Goal: Task Accomplishment & Management: Manage account settings

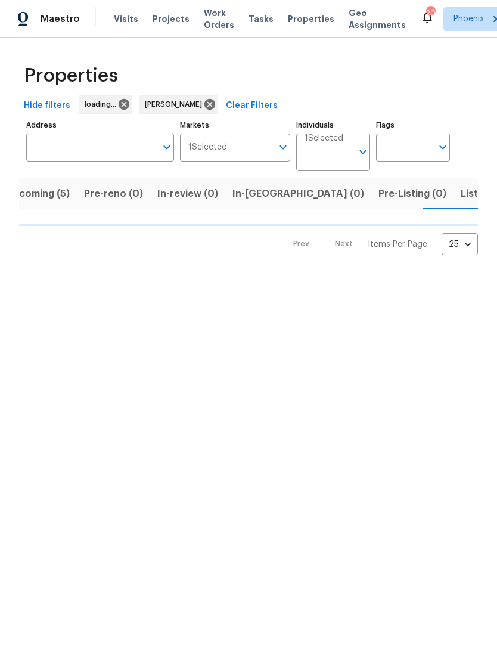
scroll to position [0, 24]
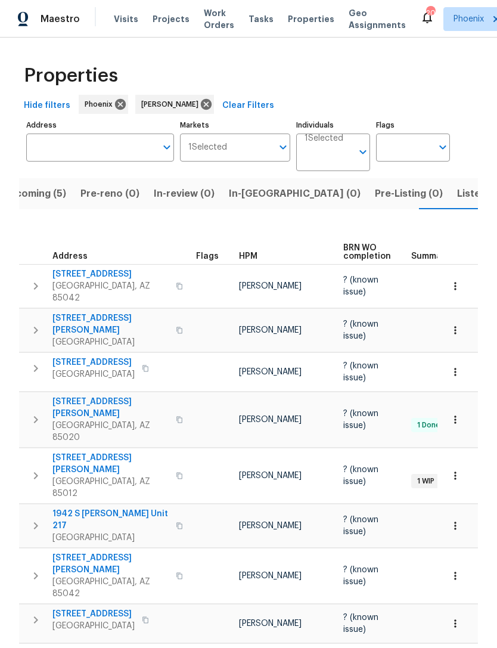
click at [457, 198] on span "Listed (13)" at bounding box center [481, 193] width 49 height 17
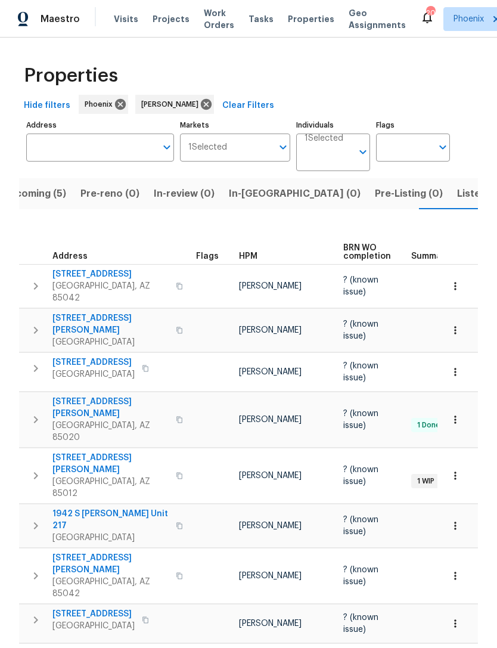
click at [450, 203] on button "Listed (13)" at bounding box center [481, 193] width 63 height 31
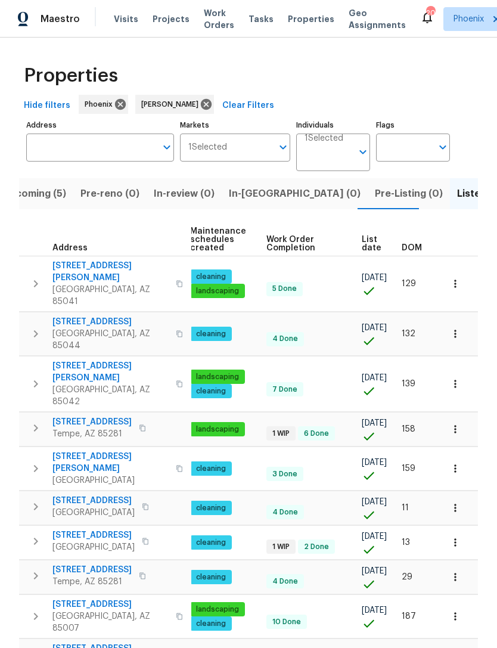
scroll to position [0, 153]
click at [418, 246] on span "DOM" at bounding box center [412, 248] width 20 height 8
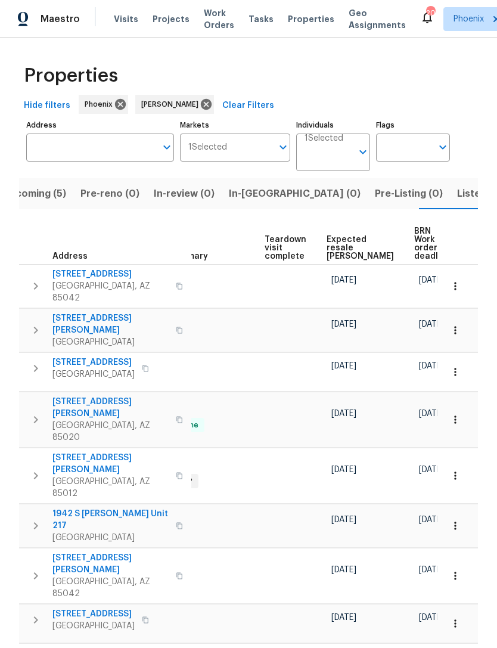
scroll to position [0, 241]
click at [339, 235] on span "Expected resale COE" at bounding box center [361, 247] width 67 height 25
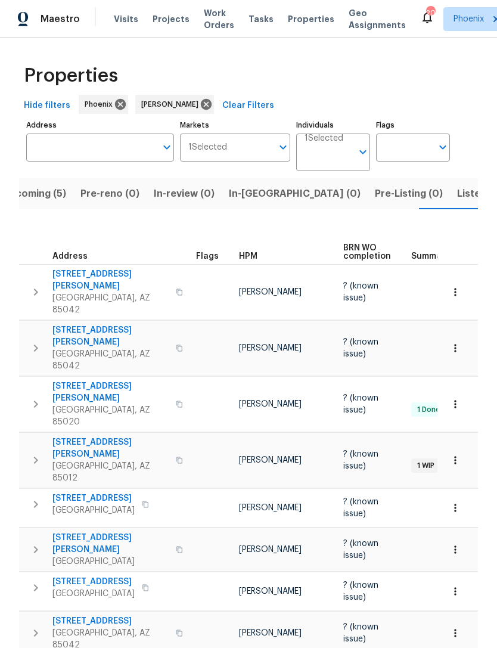
scroll to position [0, -4]
click at [121, 24] on span "Visits" at bounding box center [126, 19] width 24 height 12
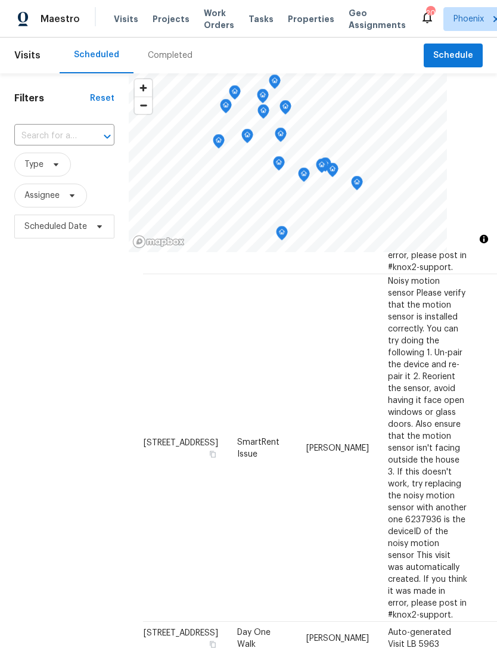
scroll to position [268, -1]
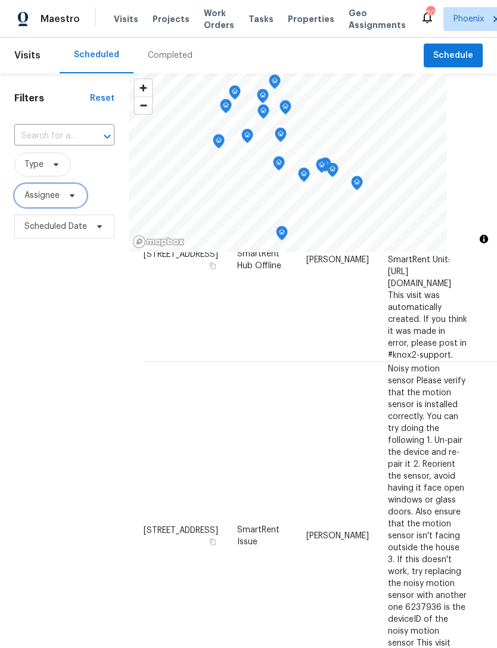
click at [42, 205] on span "Assignee" at bounding box center [50, 196] width 73 height 24
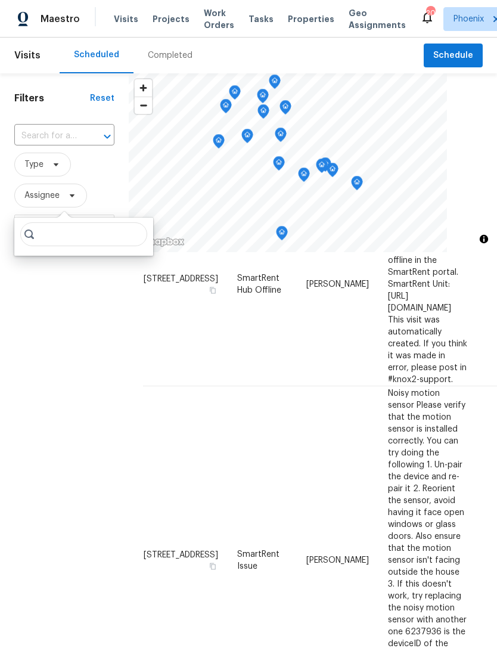
scroll to position [198, 0]
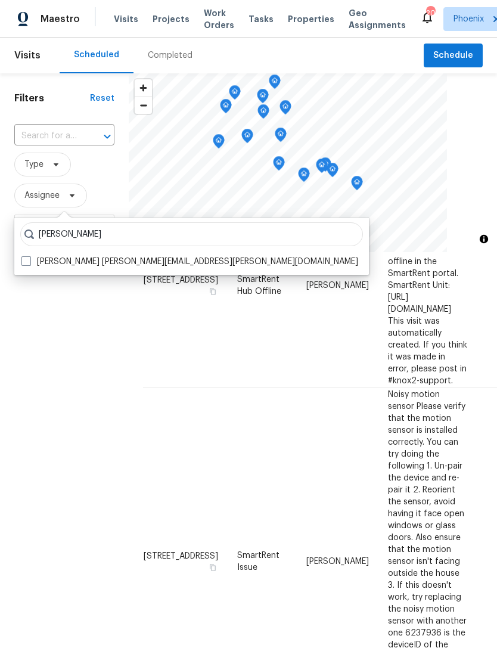
type input "Brian born"
click at [83, 258] on label "Brian Borntrager brian.borntrager@opendoor.com" at bounding box center [189, 262] width 337 height 12
click at [29, 258] on input "Brian Borntrager brian.borntrager@opendoor.com" at bounding box center [25, 260] width 8 height 8
checkbox input "true"
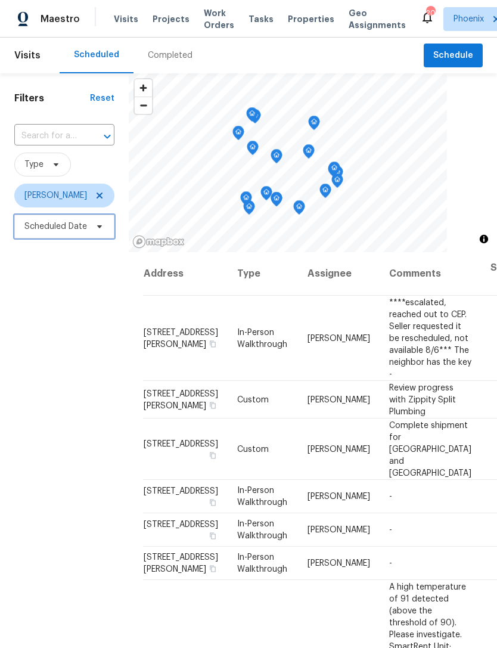
click at [30, 238] on span "Scheduled Date" at bounding box center [64, 227] width 100 height 24
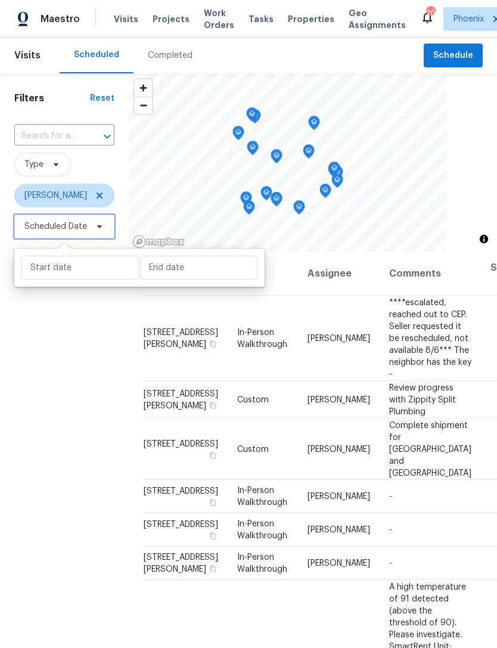
click at [32, 225] on span "Scheduled Date" at bounding box center [55, 227] width 63 height 12
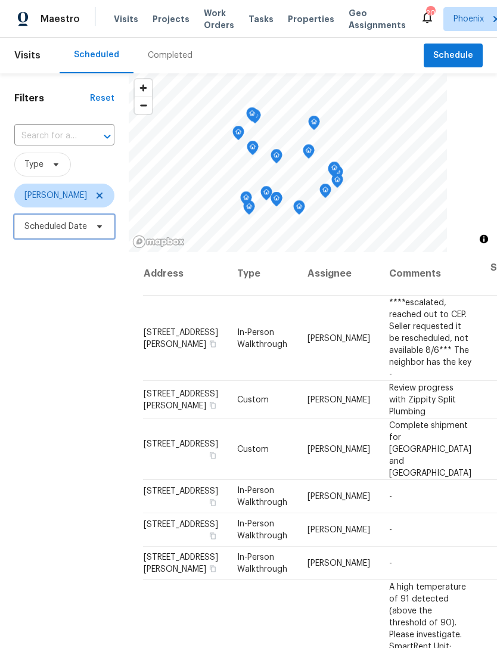
click at [36, 229] on span "Scheduled Date" at bounding box center [55, 227] width 63 height 12
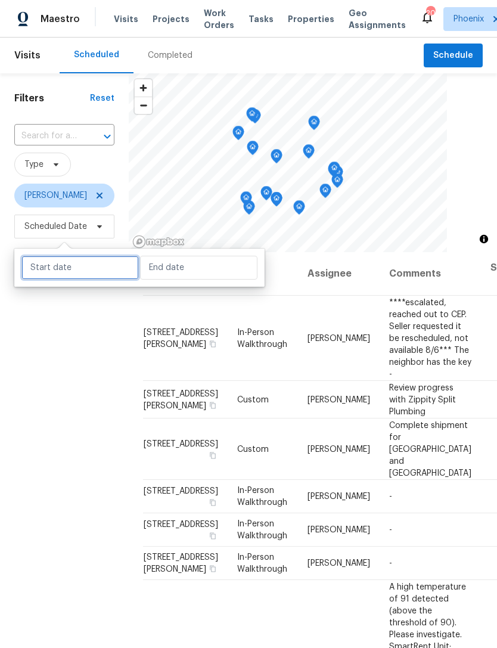
click at [49, 278] on input "text" at bounding box center [79, 268] width 117 height 24
select select "7"
select select "2025"
select select "8"
select select "2025"
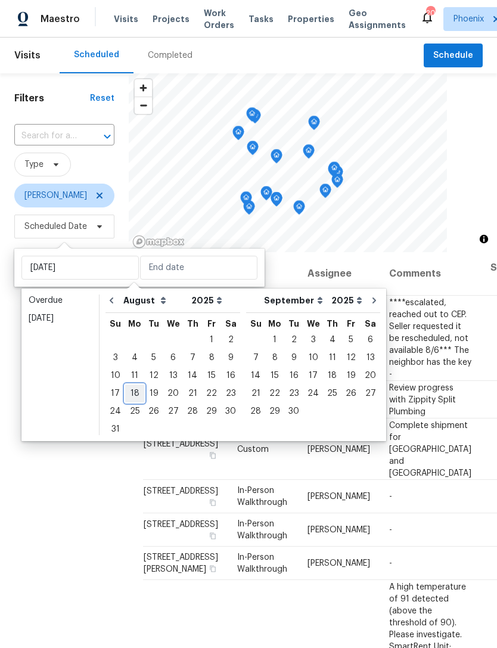
click at [129, 393] on div "18" at bounding box center [134, 393] width 19 height 17
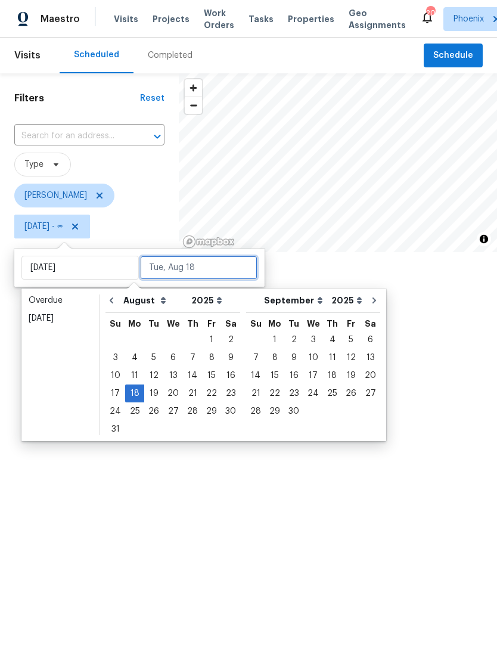
type input "Mon, Aug 18"
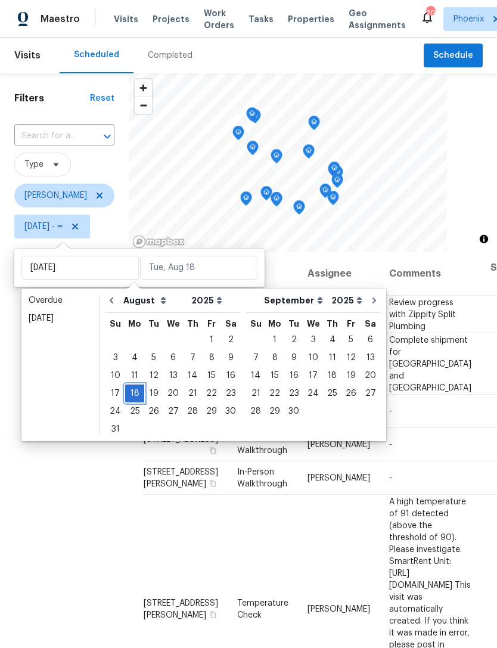
click at [131, 393] on div "18" at bounding box center [134, 393] width 19 height 17
type input "Mon, Aug 18"
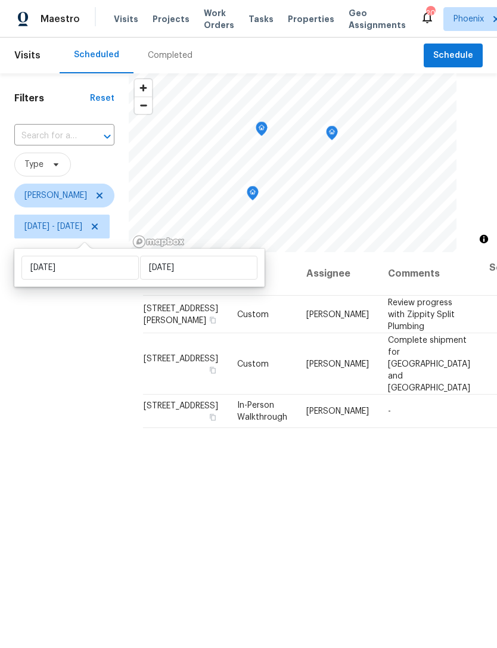
click at [85, 346] on div "Filters Reset ​ Type Brian Borntrager Mon, Aug 18 - Mon, Aug 18" at bounding box center [64, 421] width 129 height 697
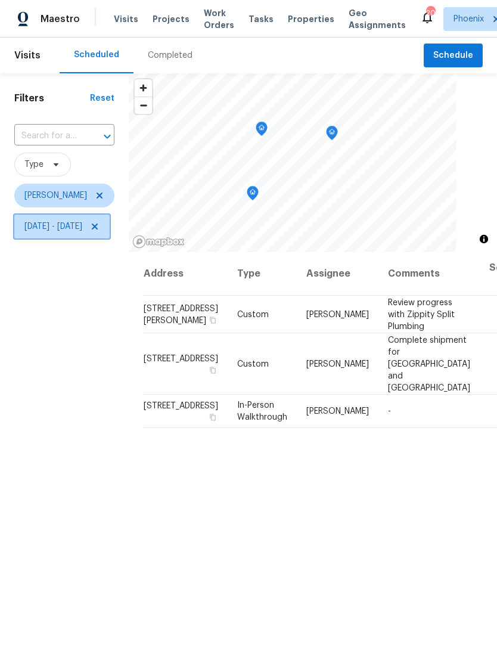
click at [100, 223] on icon at bounding box center [95, 227] width 10 height 10
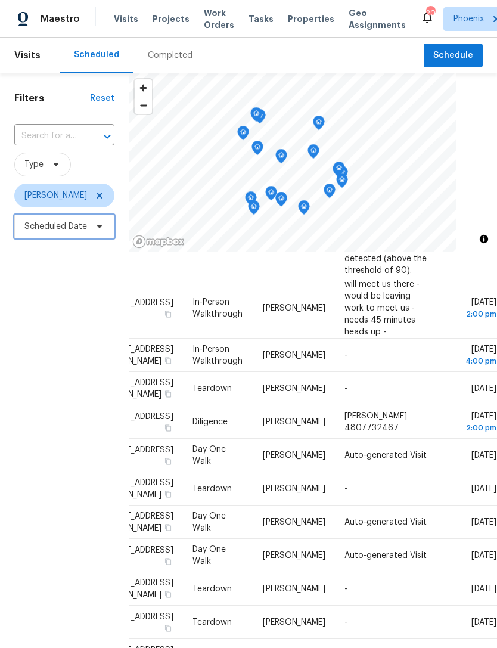
scroll to position [652, 100]
click at [48, 403] on div "Filters Reset ​ Type Brian Borntrager Scheduled Date" at bounding box center [64, 421] width 129 height 697
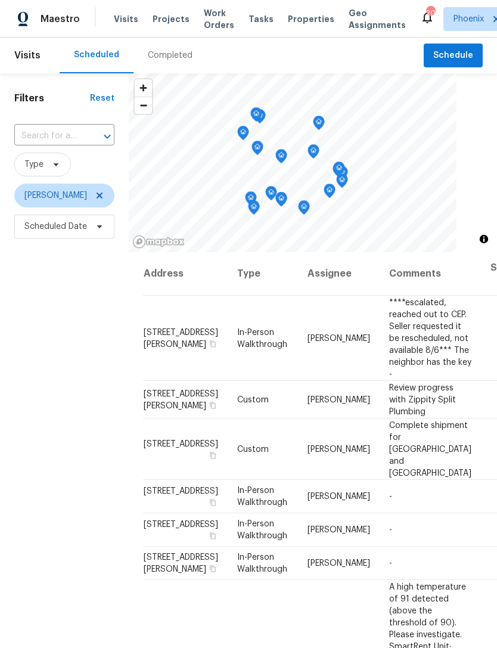
scroll to position [0, 0]
click at [36, 224] on span "Scheduled Date" at bounding box center [55, 227] width 63 height 12
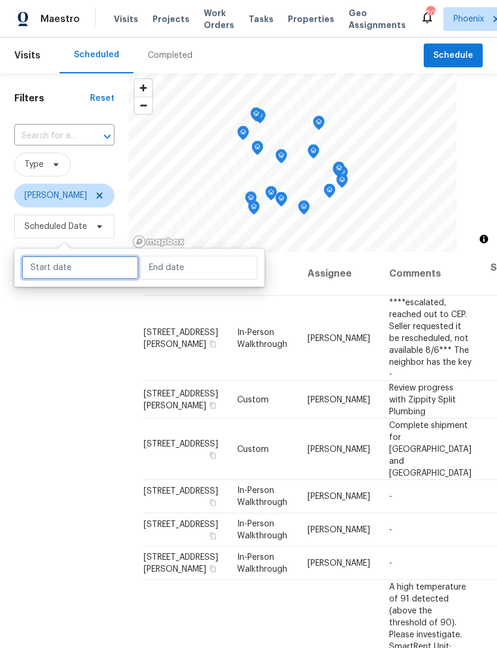
click at [66, 274] on input "text" at bounding box center [79, 268] width 117 height 24
select select "7"
select select "2025"
select select "8"
select select "2025"
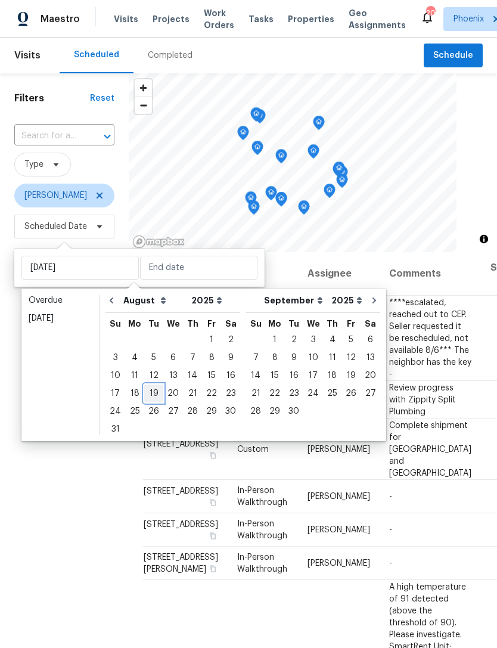
click at [151, 395] on div "19" at bounding box center [153, 393] width 19 height 17
type input "Tue, Aug 19"
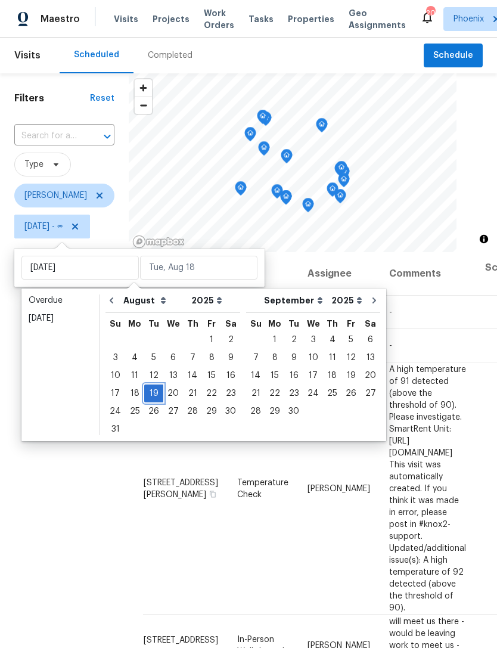
click at [151, 390] on div "19" at bounding box center [153, 393] width 19 height 17
type input "Tue, Aug 19"
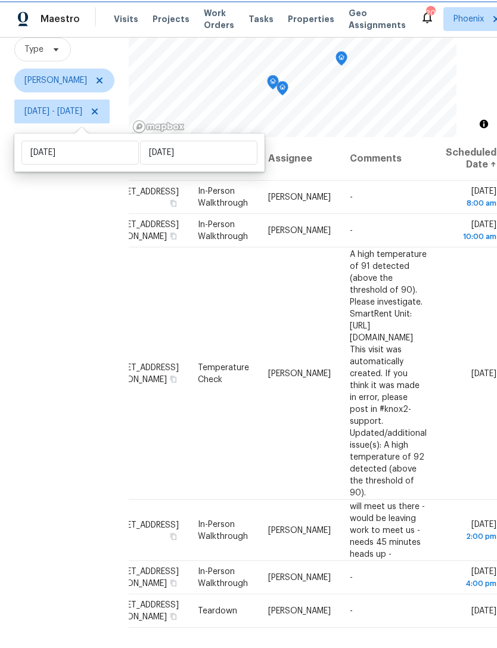
scroll to position [0, 126]
click at [0, 0] on icon at bounding box center [0, 0] width 0 height 0
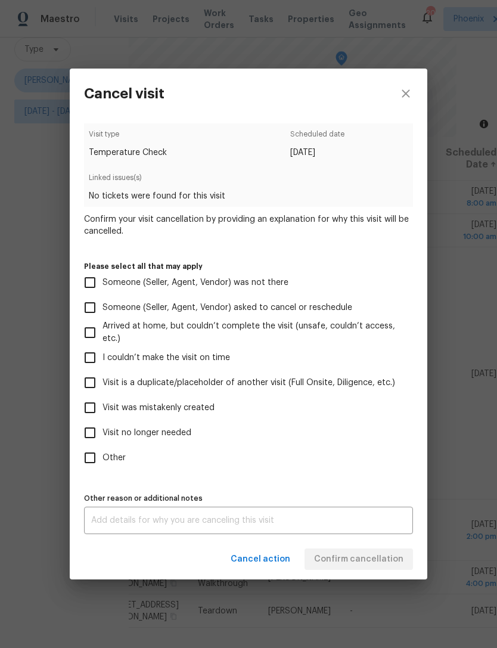
click at [94, 440] on input "Visit no longer needed" at bounding box center [89, 432] width 25 height 25
checkbox input "true"
click at [336, 524] on textarea at bounding box center [248, 520] width 315 height 8
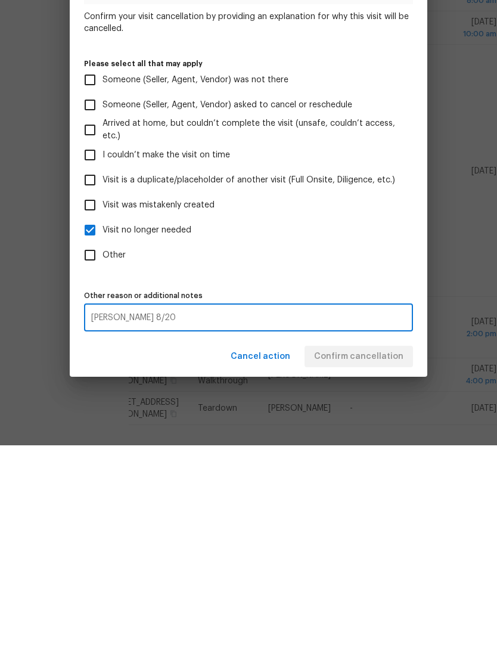
type textarea "COE 8/20"
click at [375, 278] on div "Visit type Temperature Check Scheduled date 8/19/2025 Linked issues(s) No ticke…" at bounding box center [248, 328] width 329 height 411
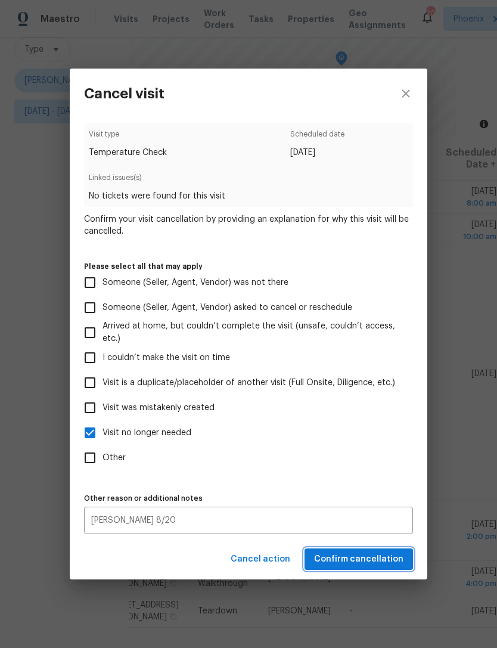
click at [387, 567] on span "Confirm cancellation" at bounding box center [358, 559] width 89 height 15
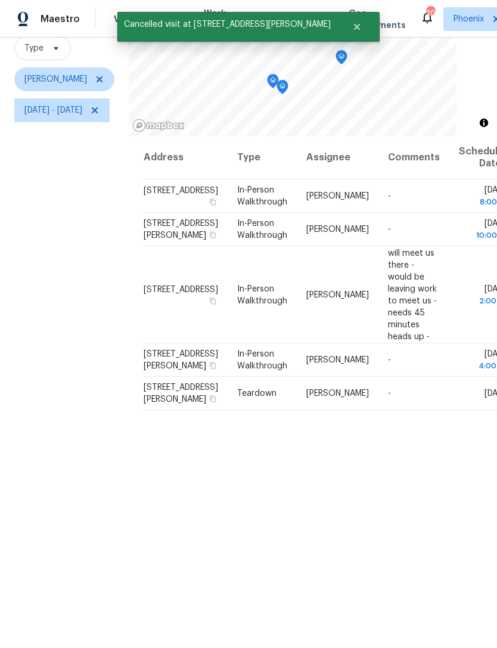
scroll to position [115, 0]
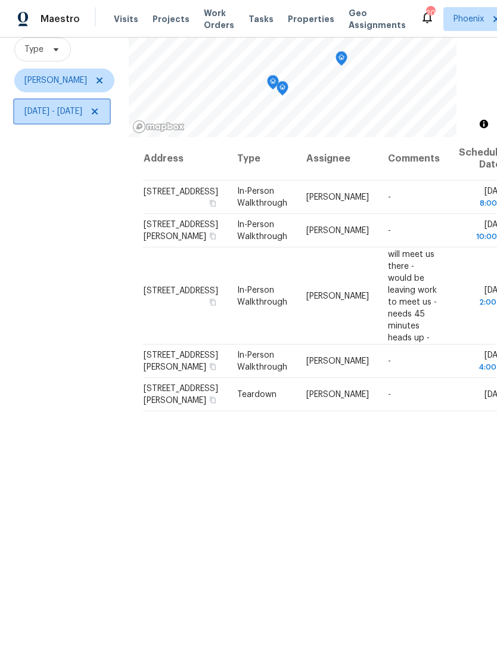
click at [100, 116] on icon at bounding box center [95, 112] width 10 height 10
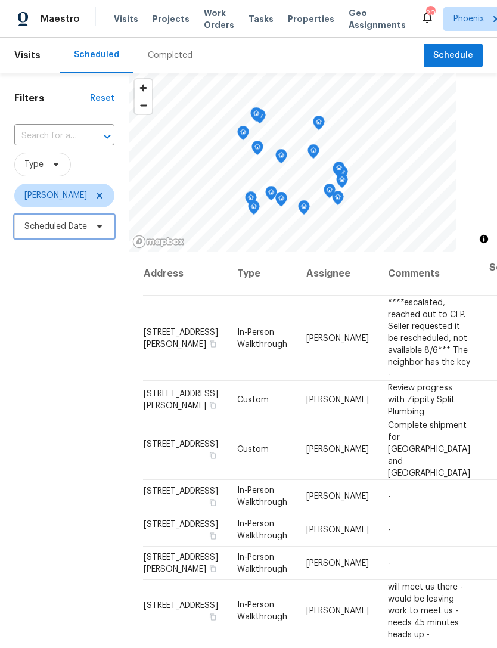
click at [60, 226] on span "Scheduled Date" at bounding box center [55, 227] width 63 height 12
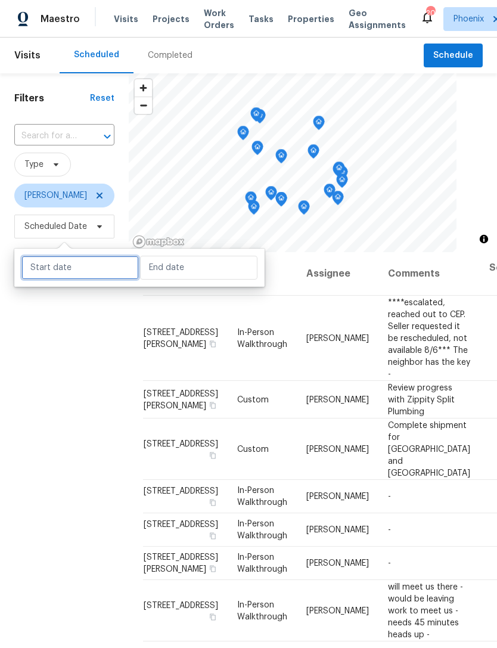
click at [72, 263] on input "text" at bounding box center [79, 268] width 117 height 24
select select "7"
select select "2025"
select select "8"
select select "2025"
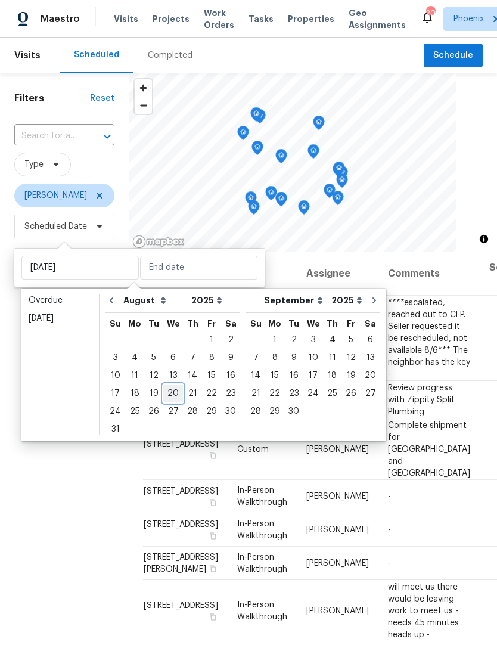
click at [170, 393] on div "20" at bounding box center [173, 393] width 20 height 17
type input "Wed, Aug 20"
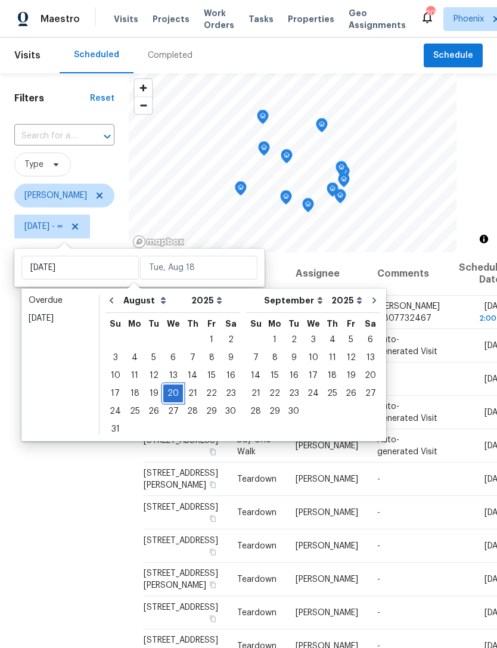
click at [169, 391] on div "20" at bounding box center [173, 393] width 20 height 17
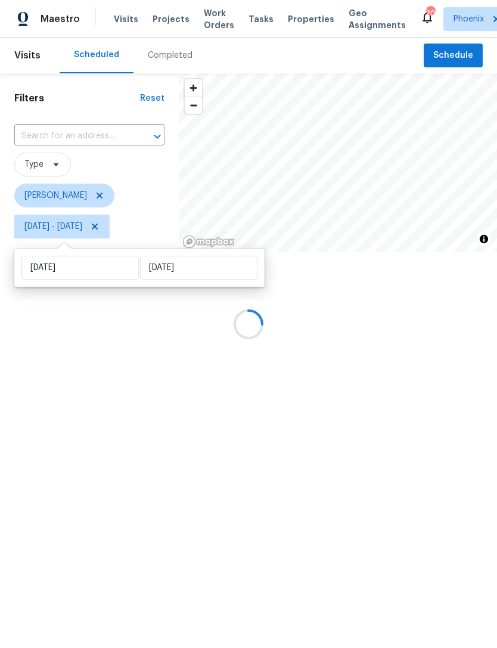
type input "Wed, Aug 20"
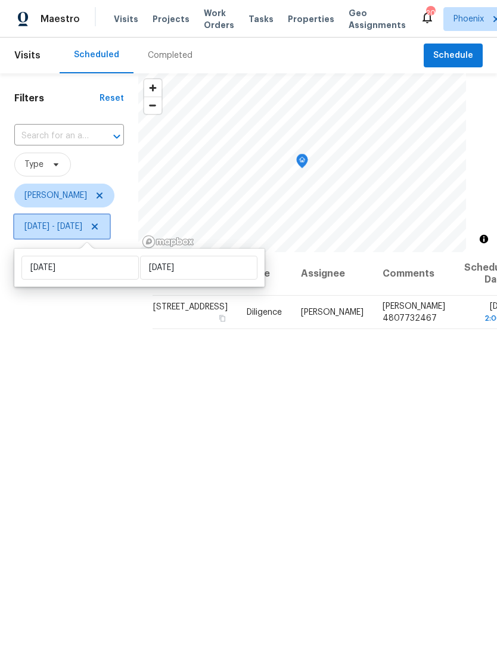
click at [100, 224] on icon at bounding box center [95, 227] width 10 height 10
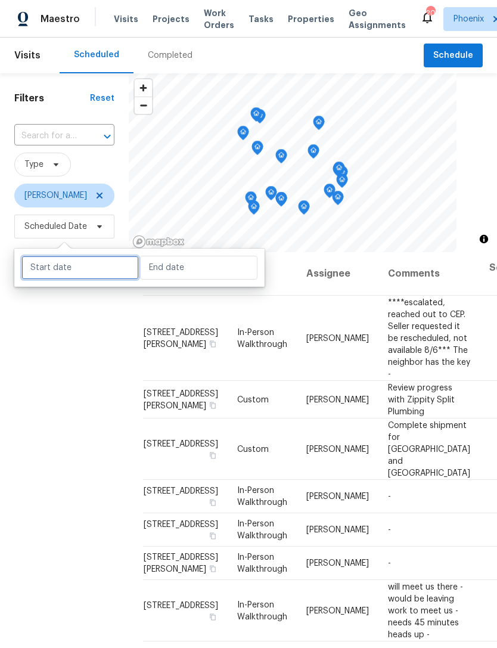
click at [89, 269] on input "text" at bounding box center [79, 268] width 117 height 24
select select "7"
select select "2025"
select select "8"
select select "2025"
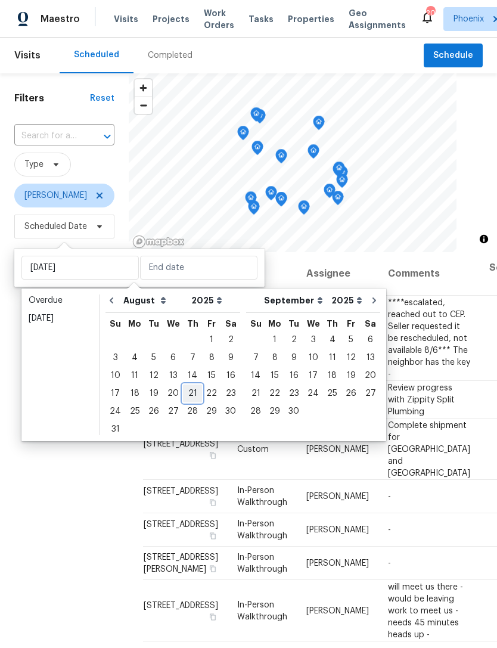
click at [189, 392] on div "21" at bounding box center [192, 393] width 19 height 17
type input "Thu, Aug 21"
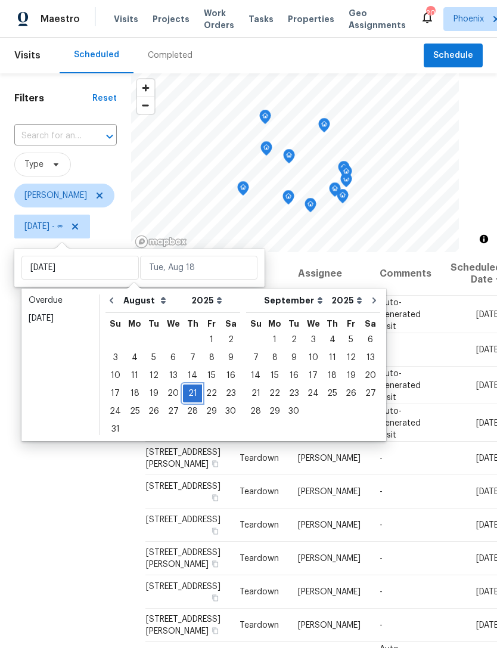
click at [185, 389] on div "21" at bounding box center [192, 393] width 19 height 17
type input "Thu, Aug 21"
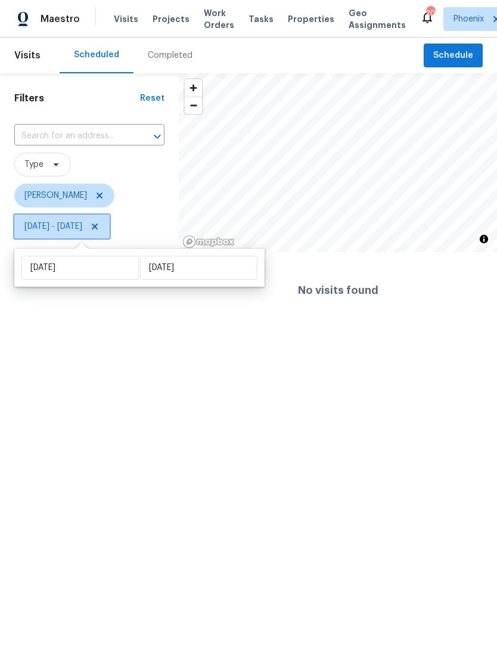
click at [100, 224] on icon at bounding box center [95, 227] width 10 height 10
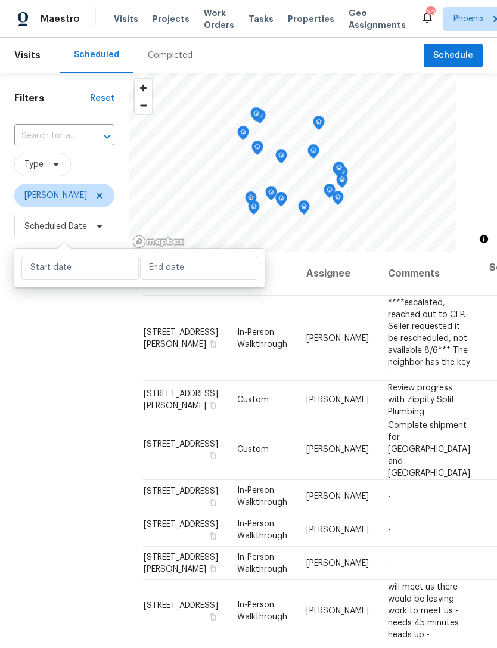
click at [88, 440] on div "Filters Reset ​ Type Brian Borntrager Scheduled Date" at bounding box center [64, 421] width 129 height 697
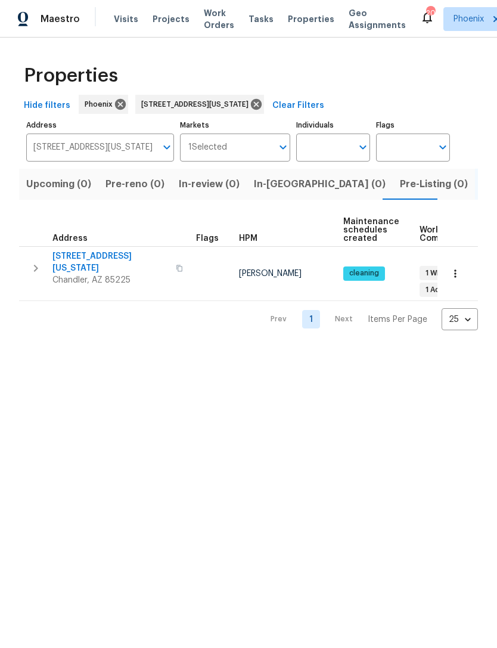
click at [209, 24] on span "Work Orders" at bounding box center [219, 19] width 30 height 24
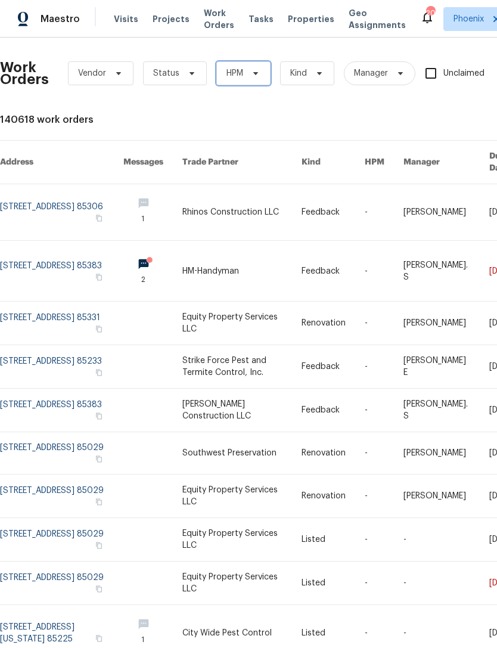
click at [256, 74] on icon at bounding box center [256, 74] width 10 height 10
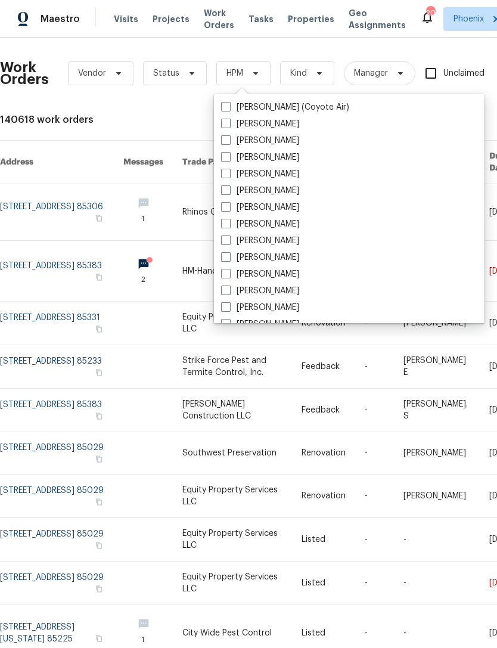
click at [284, 271] on label "[PERSON_NAME]" at bounding box center [260, 274] width 78 height 12
click at [229, 271] on input "[PERSON_NAME]" at bounding box center [225, 272] width 8 height 8
checkbox input "true"
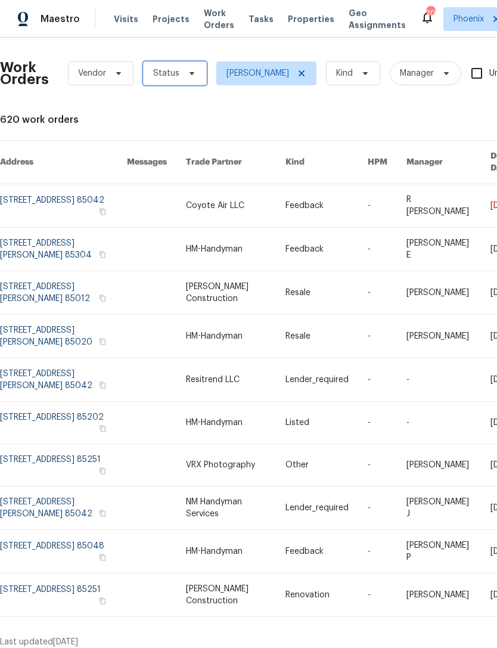
click at [189, 71] on icon at bounding box center [192, 74] width 10 height 10
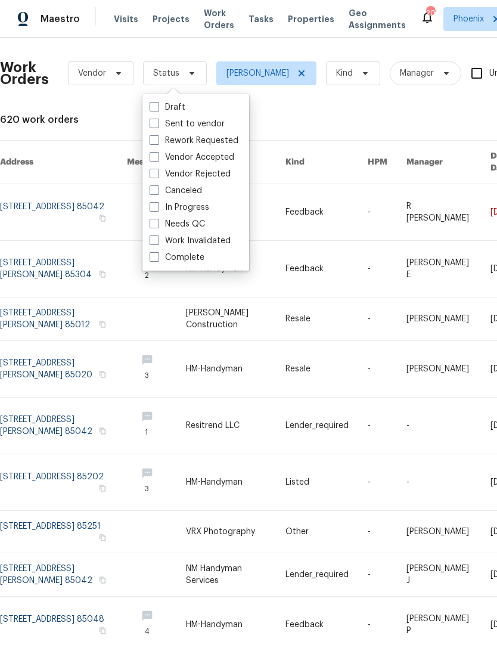
click at [188, 225] on label "Needs QC" at bounding box center [177, 224] width 55 height 12
click at [157, 225] on input "Needs QC" at bounding box center [154, 222] width 8 height 8
checkbox input "true"
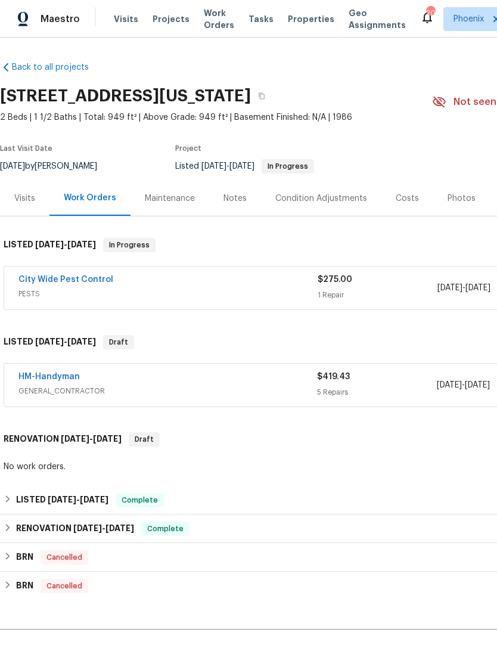
click at [217, 29] on span "Work Orders" at bounding box center [219, 19] width 30 height 24
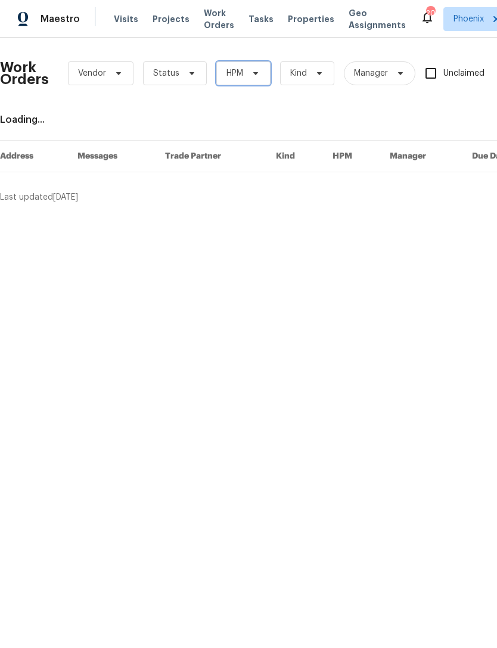
click at [249, 71] on span at bounding box center [253, 74] width 13 height 10
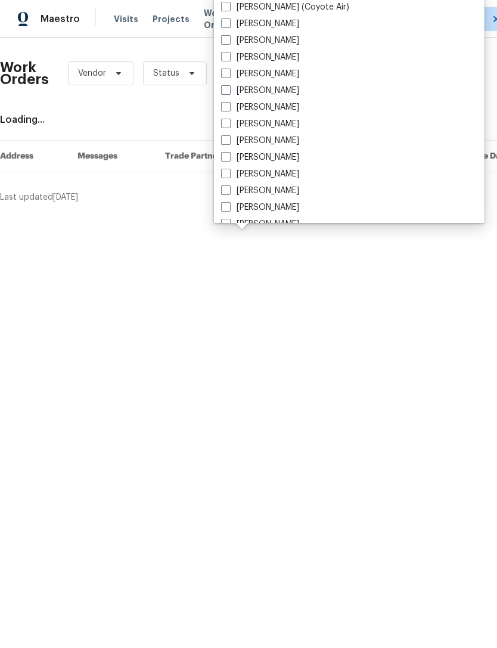
click at [276, 159] on label "[PERSON_NAME]" at bounding box center [260, 157] width 78 height 12
click at [229, 159] on input "[PERSON_NAME]" at bounding box center [225, 155] width 8 height 8
checkbox input "true"
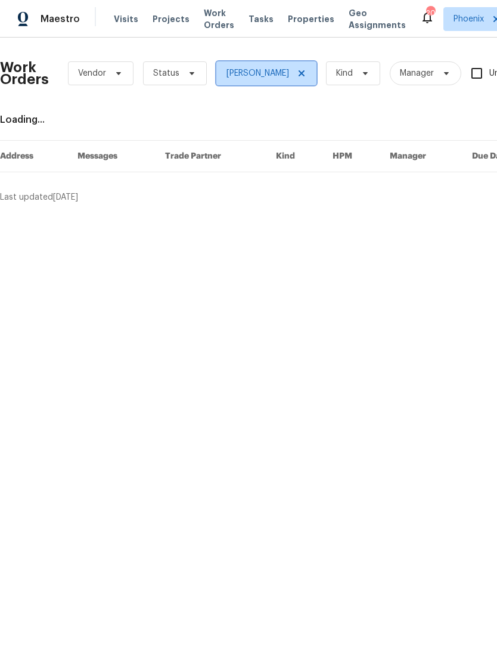
click at [299, 74] on icon at bounding box center [302, 73] width 6 height 6
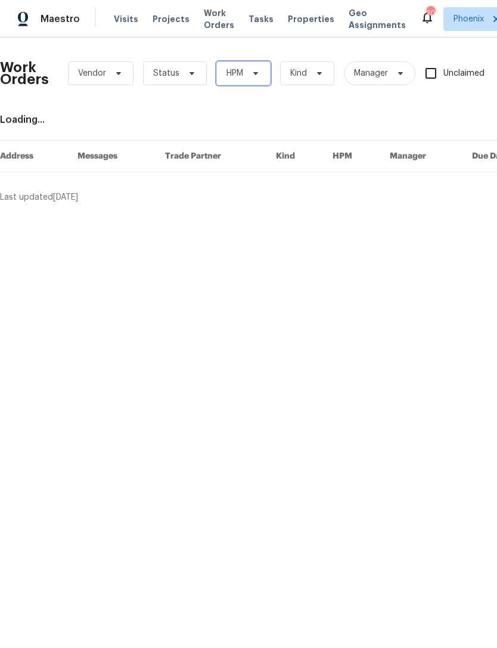
click at [240, 73] on span "HPM" at bounding box center [234, 73] width 17 height 12
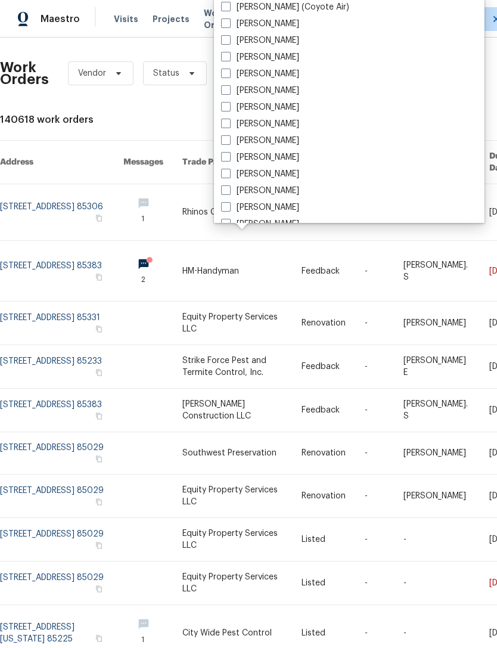
click at [268, 172] on label "[PERSON_NAME]" at bounding box center [260, 174] width 78 height 12
click at [229, 172] on input "[PERSON_NAME]" at bounding box center [225, 172] width 8 height 8
checkbox input "true"
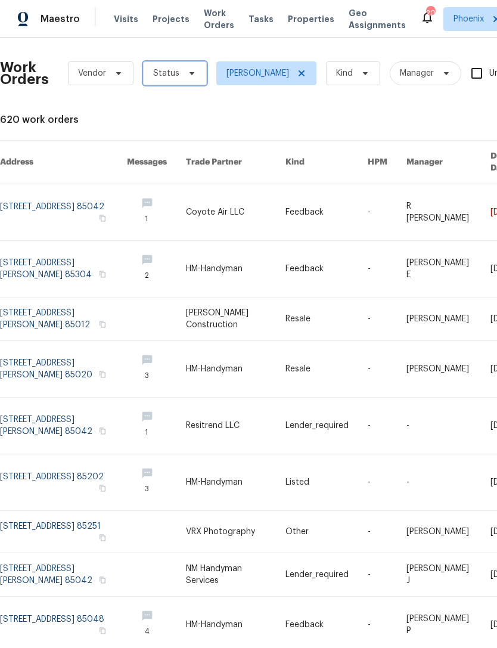
click at [169, 77] on span "Status" at bounding box center [166, 73] width 26 height 12
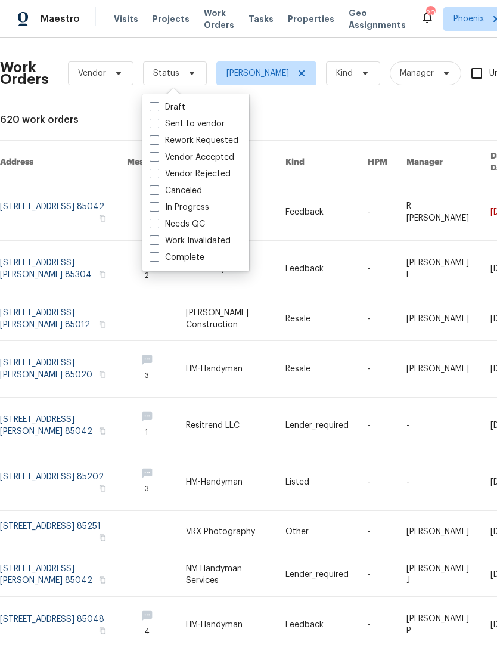
click at [195, 206] on label "In Progress" at bounding box center [180, 207] width 60 height 12
click at [157, 206] on input "In Progress" at bounding box center [154, 205] width 8 height 8
checkbox input "true"
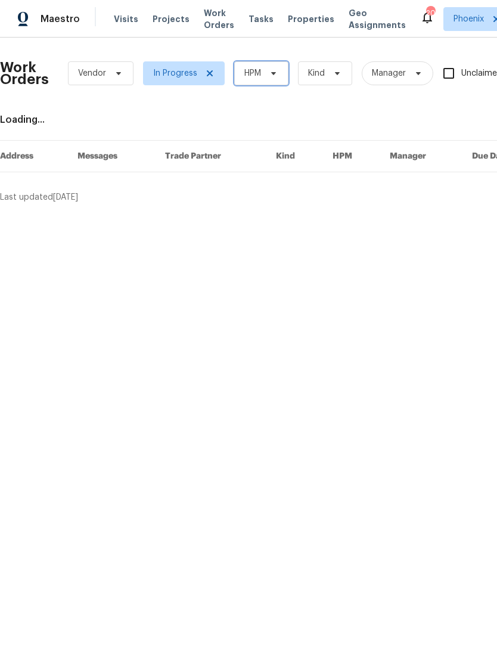
click at [275, 73] on icon at bounding box center [274, 74] width 10 height 10
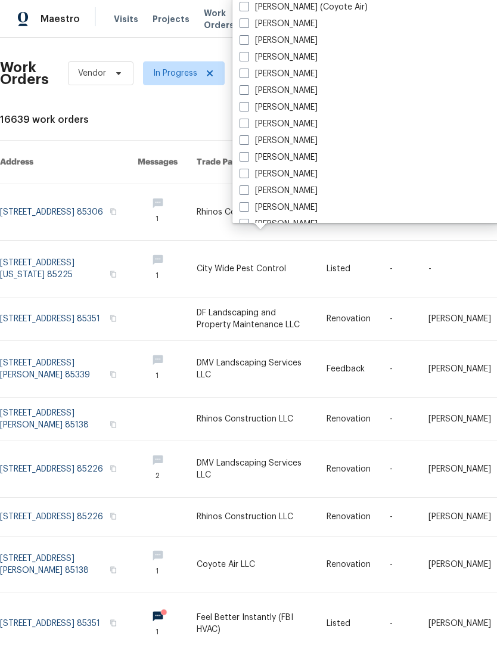
click at [293, 174] on label "[PERSON_NAME]" at bounding box center [279, 174] width 78 height 12
click at [247, 174] on input "[PERSON_NAME]" at bounding box center [244, 172] width 8 height 8
checkbox input "true"
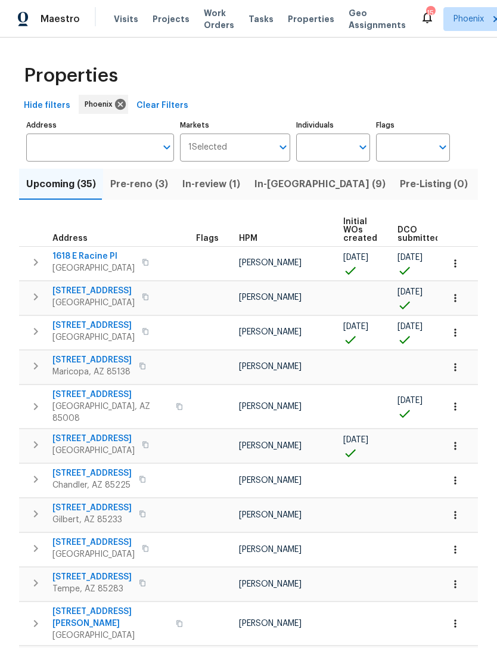
click at [329, 150] on input "Individuals" at bounding box center [324, 147] width 56 height 28
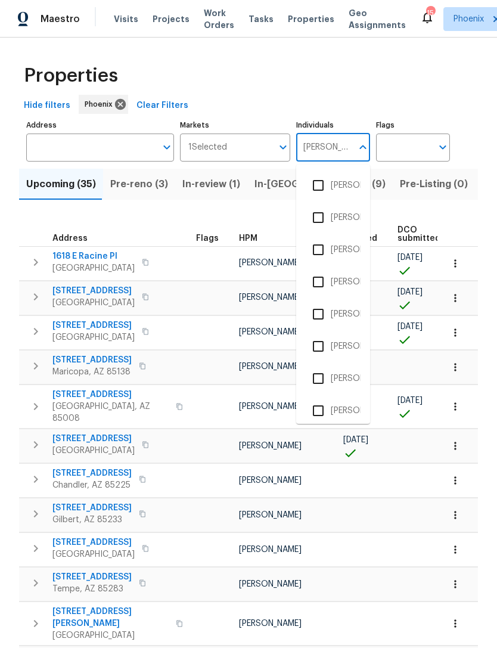
type input "[PERSON_NAME]"
click at [320, 215] on input "checkbox" at bounding box center [318, 217] width 25 height 25
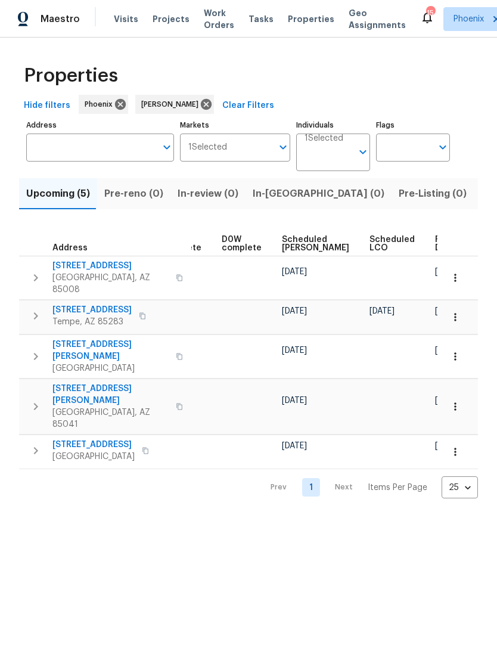
scroll to position [0, 299]
click at [436, 241] on span "Ready Date" at bounding box center [449, 243] width 26 height 17
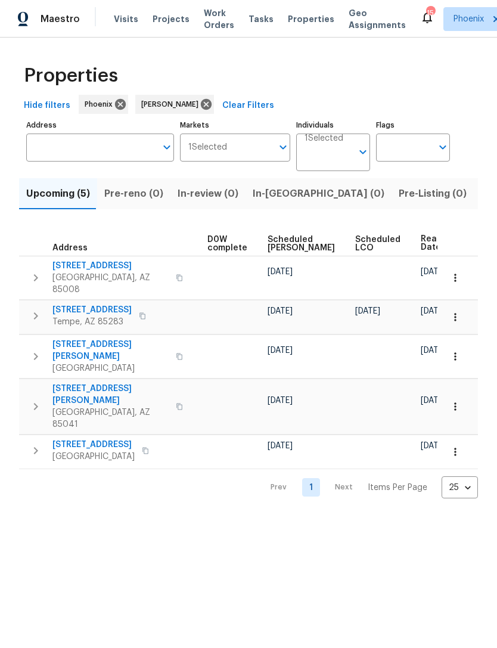
scroll to position [0, 313]
